Goal: Information Seeking & Learning: Learn about a topic

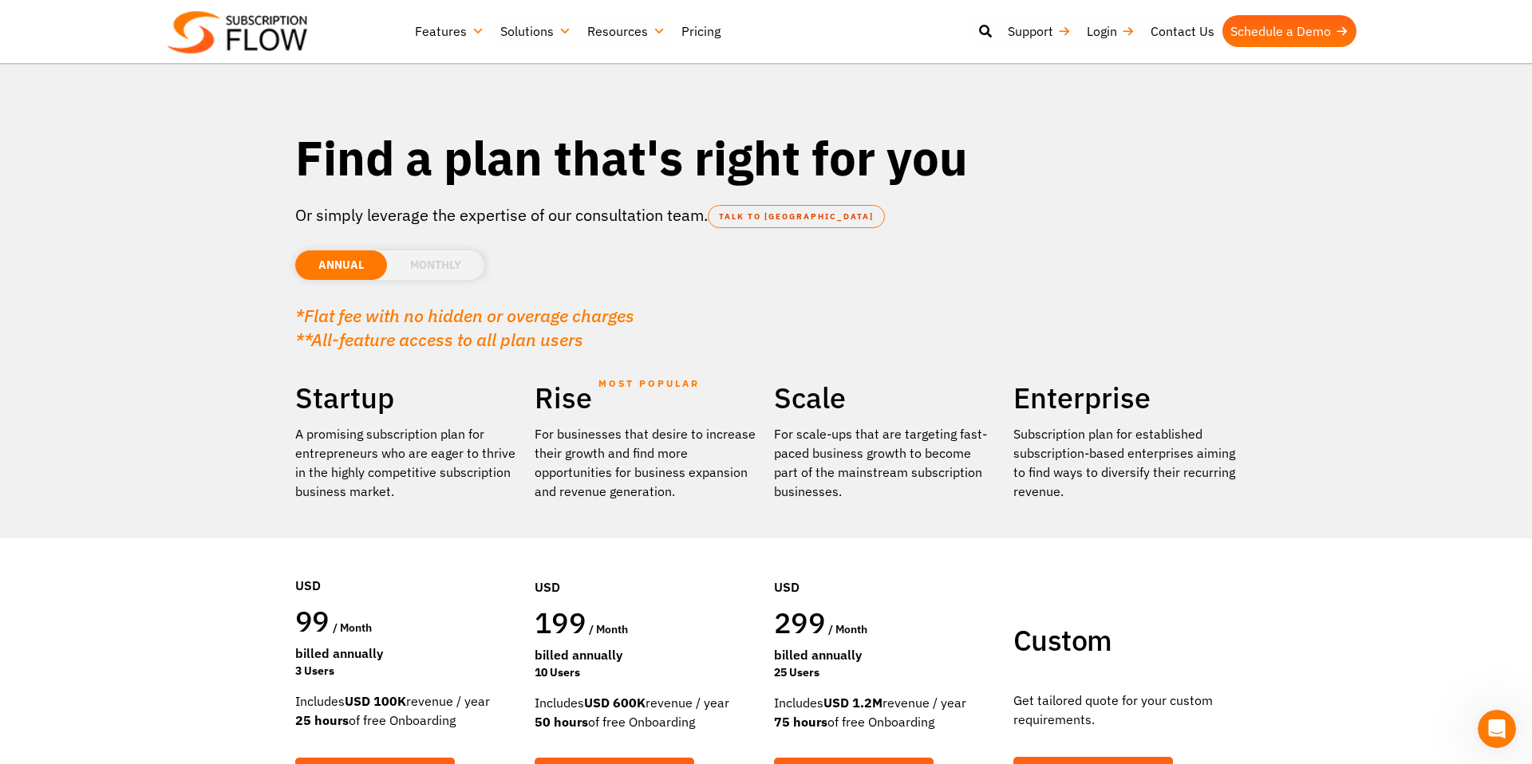
click at [478, 42] on link "Features" at bounding box center [449, 31] width 85 height 32
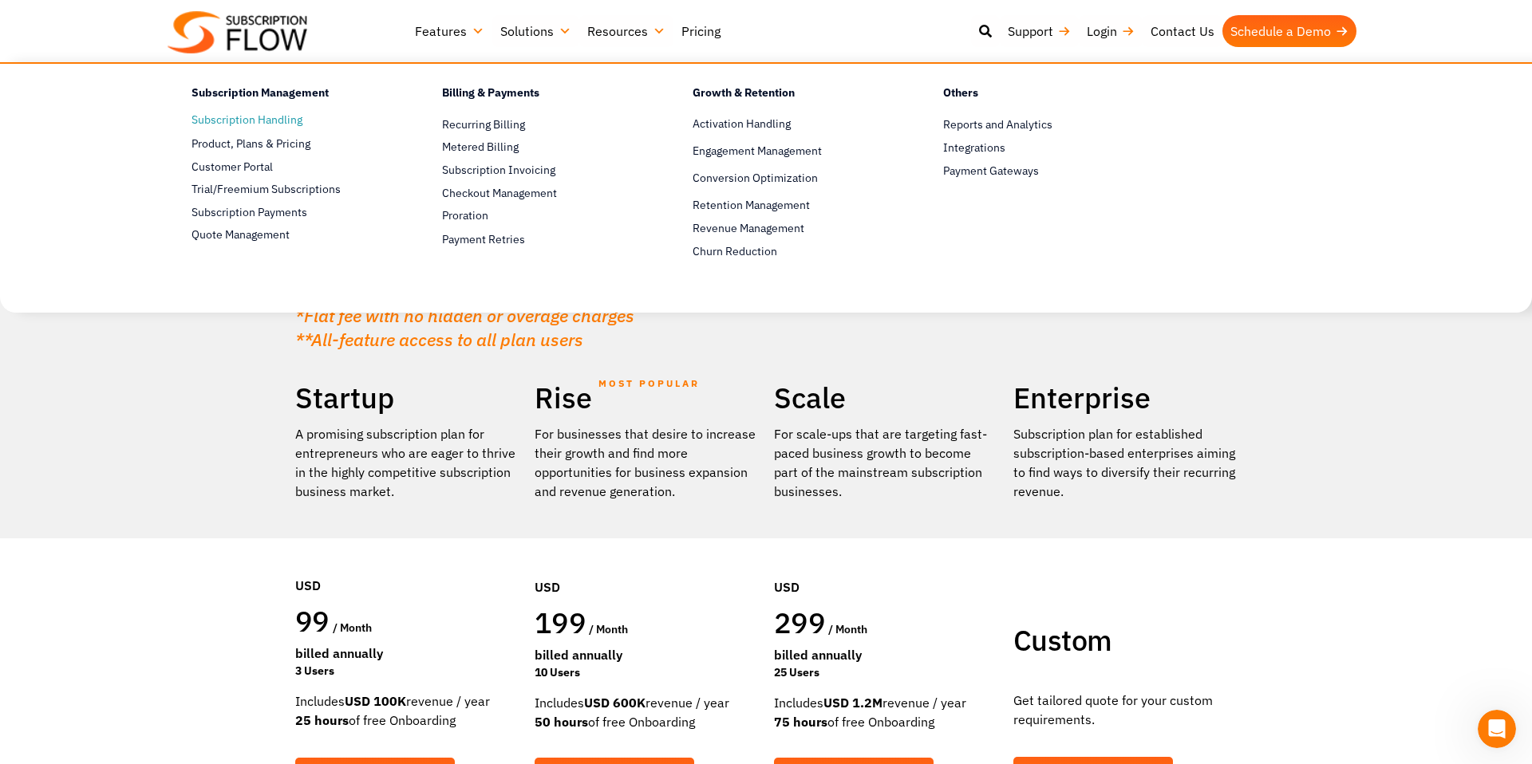
click at [280, 124] on link "Subscription Handling" at bounding box center [289, 120] width 195 height 19
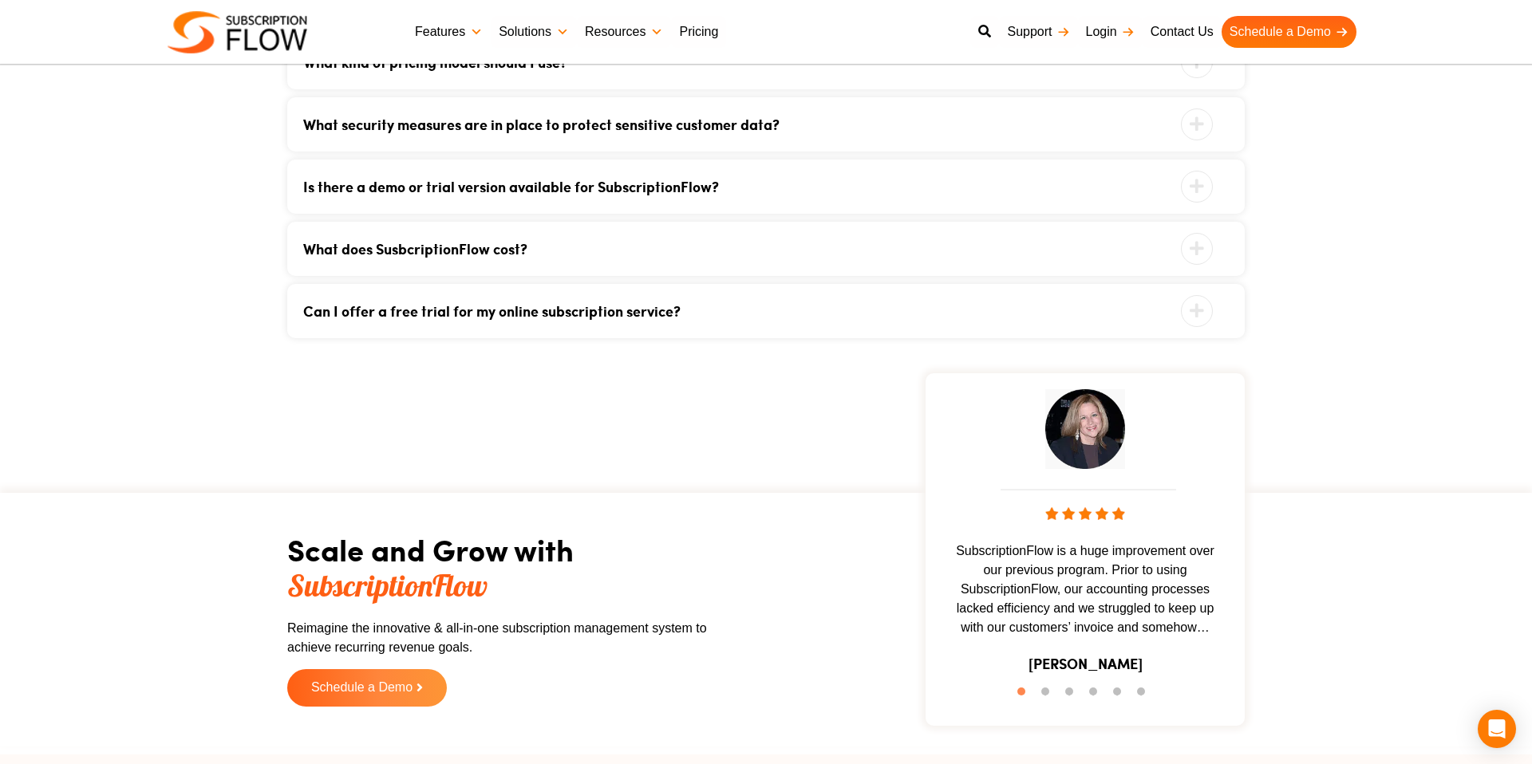
scroll to position [3518, 0]
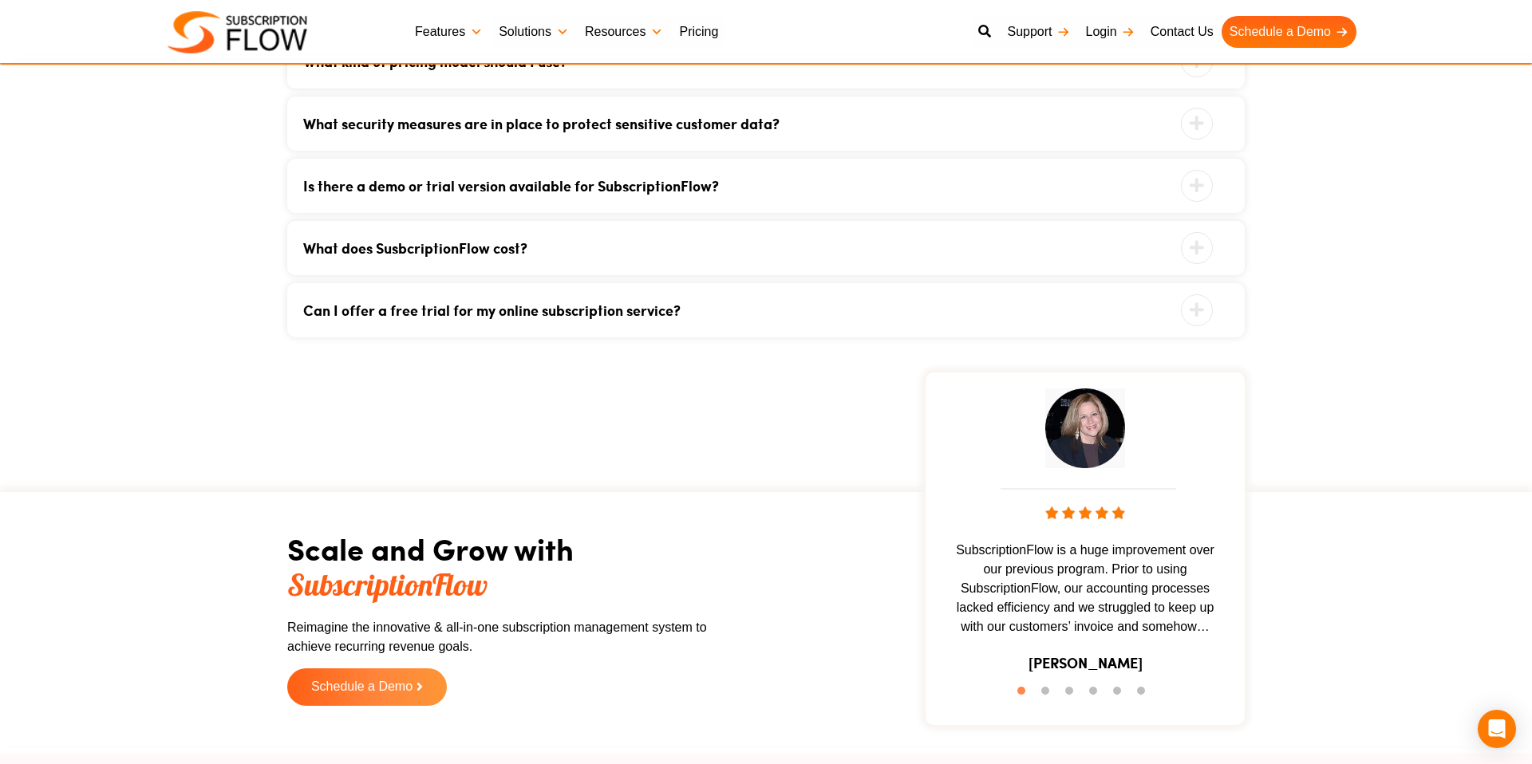
click at [452, 36] on link "Features" at bounding box center [449, 32] width 84 height 32
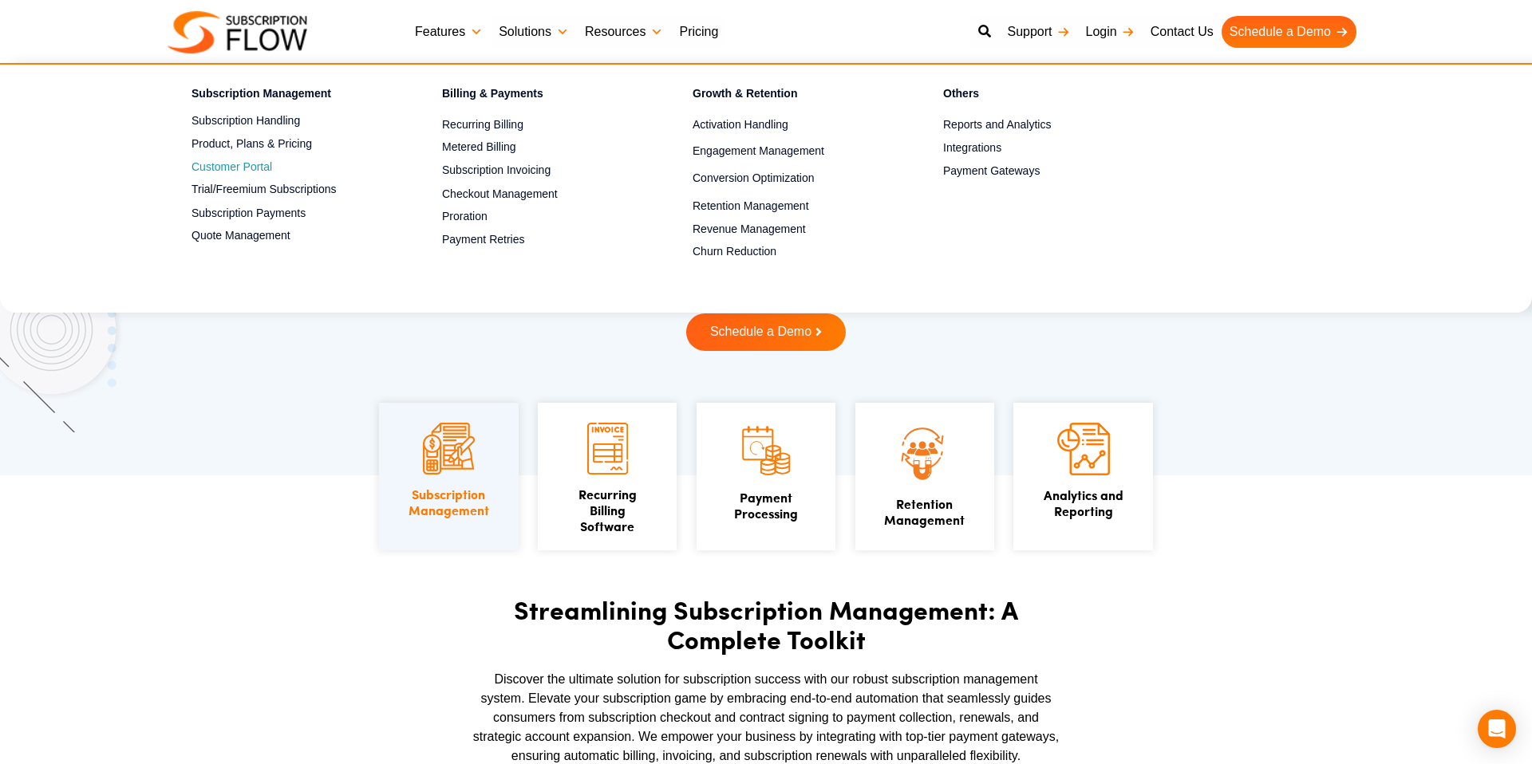
click at [221, 170] on span "Customer Portal" at bounding box center [232, 167] width 81 height 17
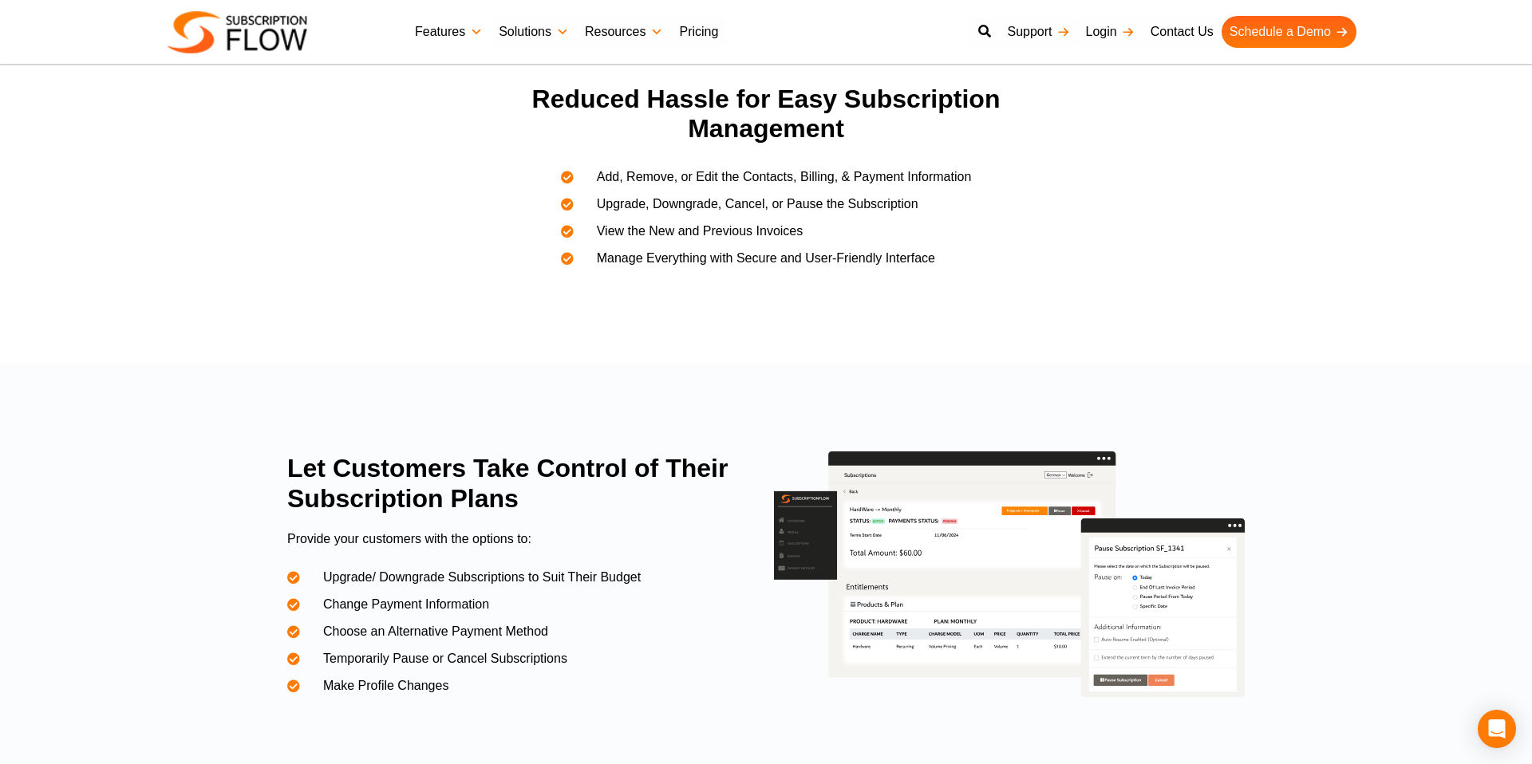
scroll to position [532, 0]
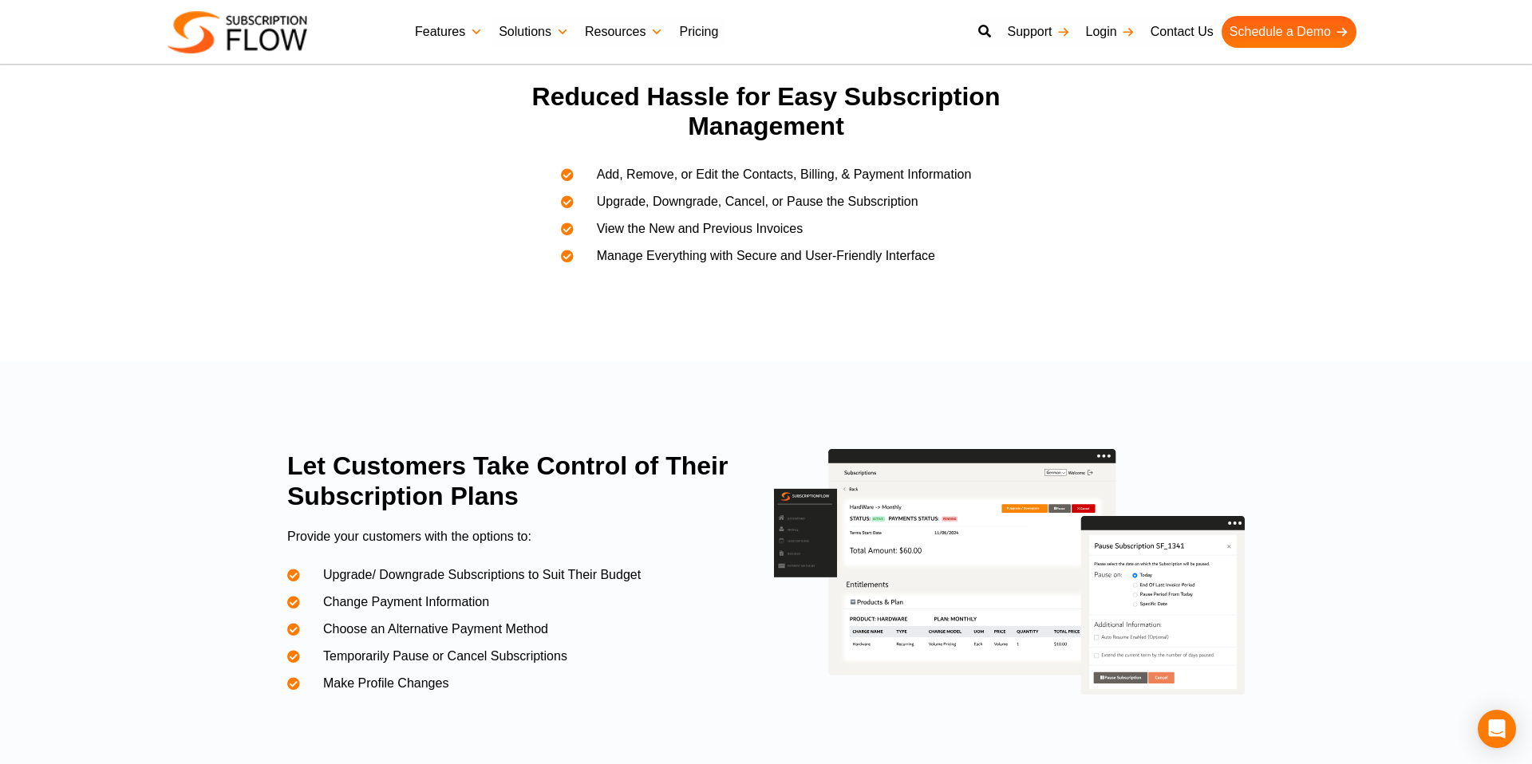
click at [990, 515] on img at bounding box center [1009, 572] width 471 height 246
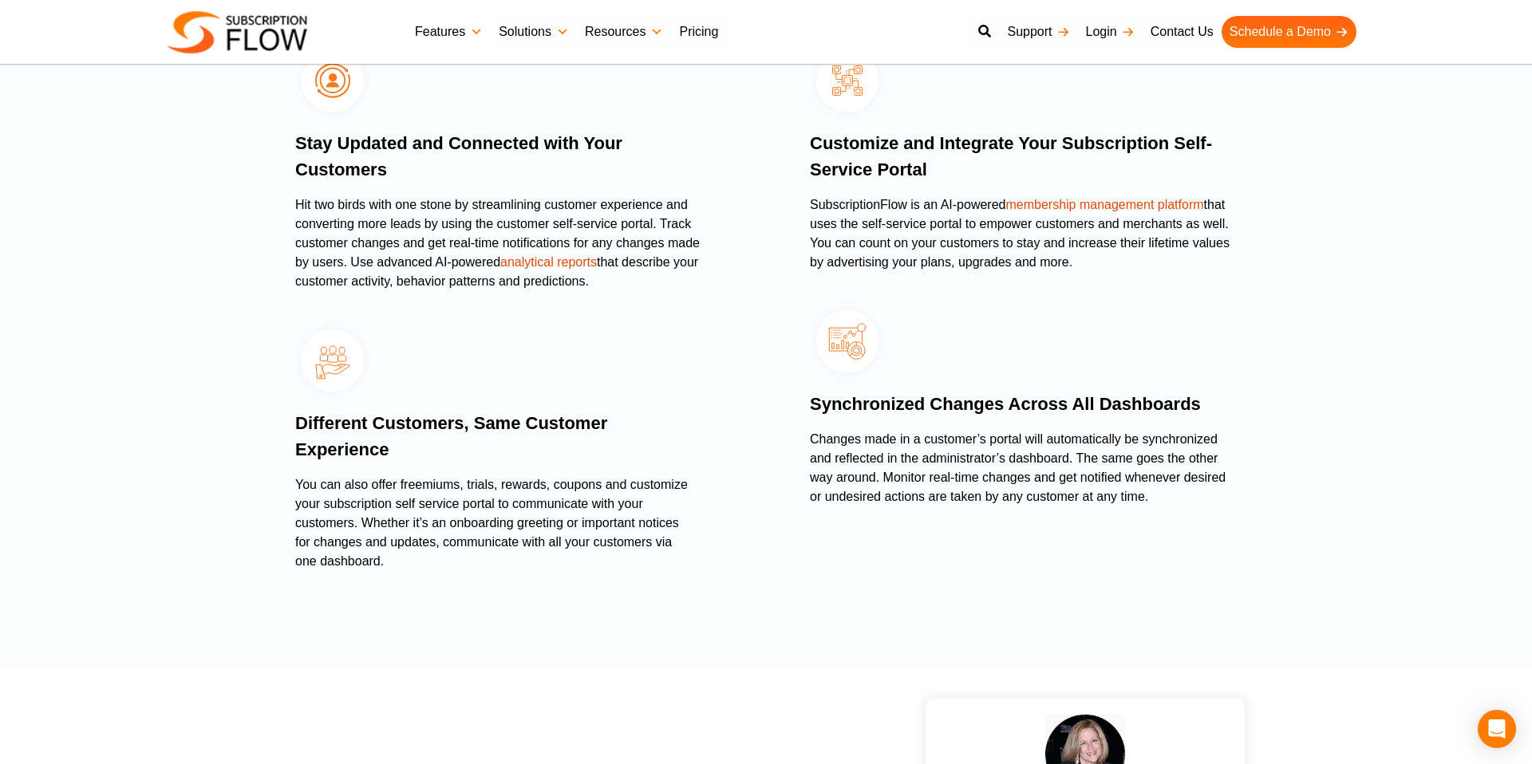
scroll to position [1892, 0]
